Goal: Task Accomplishment & Management: Manage account settings

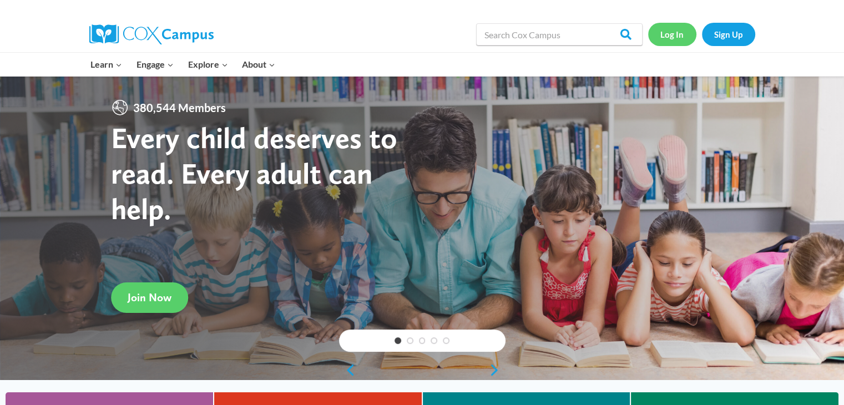
click at [674, 37] on link "Log In" at bounding box center [672, 34] width 48 height 23
click at [672, 34] on link "Log In" at bounding box center [672, 34] width 48 height 23
